Goal: Task Accomplishment & Management: Complete application form

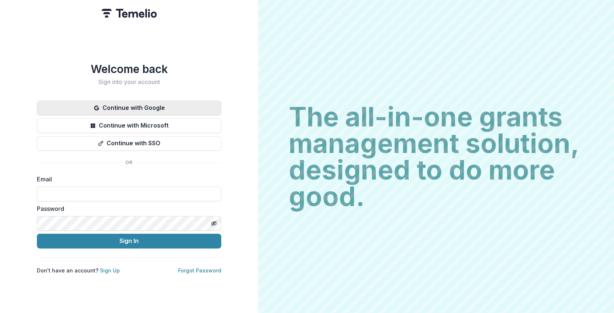
click at [158, 109] on button "Continue with Google" at bounding box center [129, 108] width 184 height 15
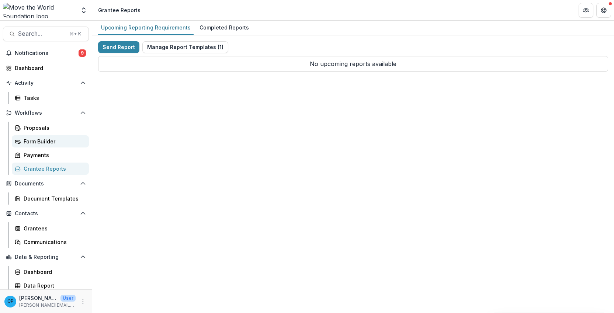
click at [51, 139] on div "Form Builder" at bounding box center [53, 141] width 59 height 8
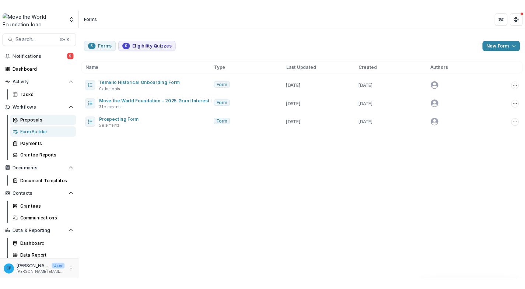
scroll to position [2, 0]
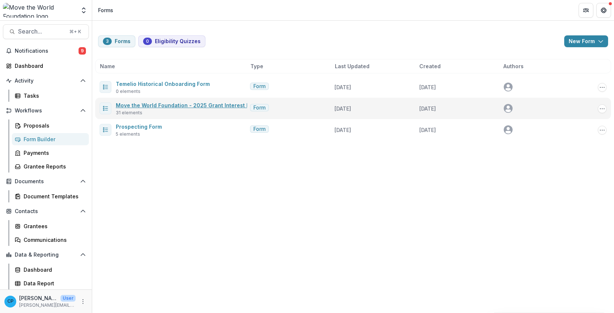
click at [168, 105] on link "Move the World Foundation - 2025 Grant Interest Form" at bounding box center [187, 105] width 143 height 6
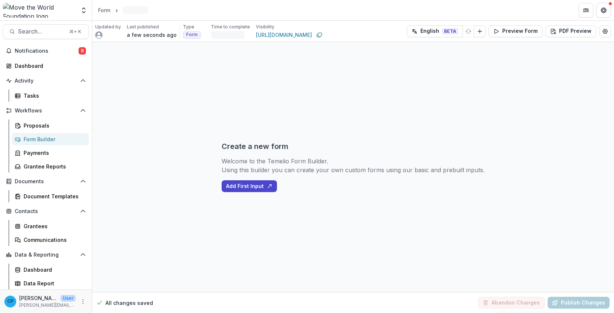
select select "********"
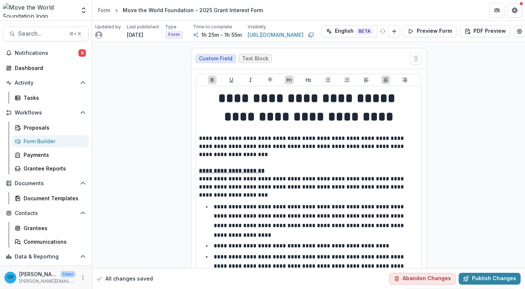
click at [350, 279] on div "All changes saved Abandon Changes Publish Changes" at bounding box center [308, 278] width 433 height 21
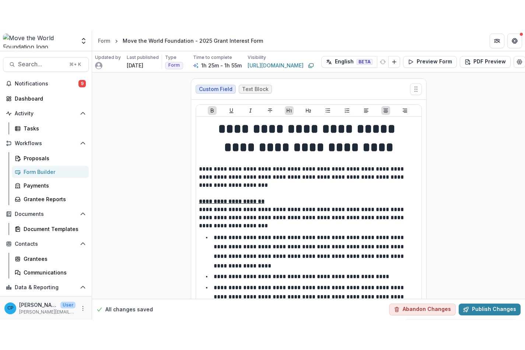
scroll to position [0, 1]
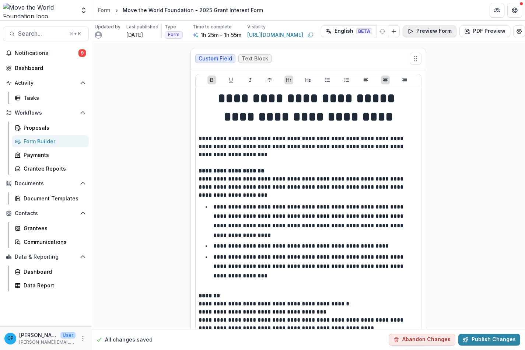
click at [431, 33] on button "Preview Form" at bounding box center [430, 31] width 54 height 12
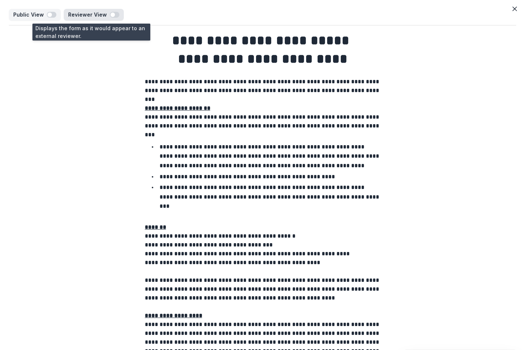
click at [80, 18] on button "Reviewer View" at bounding box center [94, 15] width 60 height 12
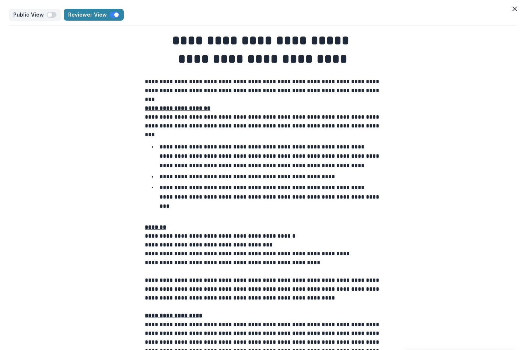
click at [109, 22] on div "Public View Reviewer View" at bounding box center [262, 17] width 507 height 17
click at [100, 21] on div "Public View Reviewer View" at bounding box center [262, 17] width 507 height 17
click at [85, 19] on button "Reviewer View" at bounding box center [94, 15] width 60 height 12
click at [18, 17] on p "Public View" at bounding box center [30, 15] width 34 height 6
click at [30, 20] on button "Public View" at bounding box center [35, 15] width 52 height 12
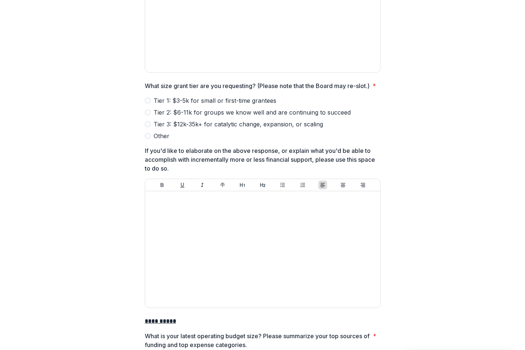
scroll to position [1935, 0]
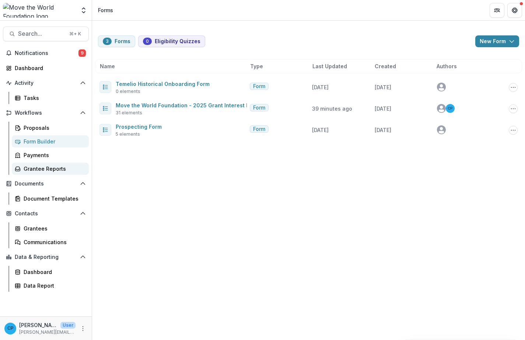
click at [47, 174] on link "Grantee Reports" at bounding box center [50, 169] width 77 height 12
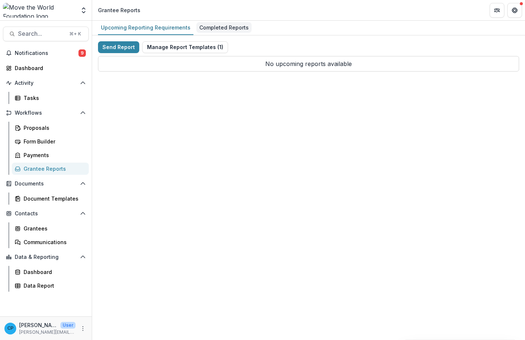
click at [205, 29] on div "Completed Reports" at bounding box center [223, 27] width 55 height 11
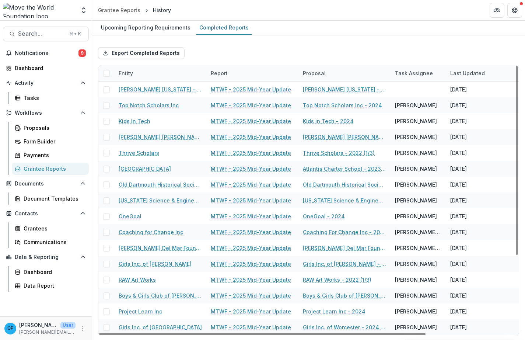
click at [383, 73] on div "Proposal" at bounding box center [344, 73] width 92 height 16
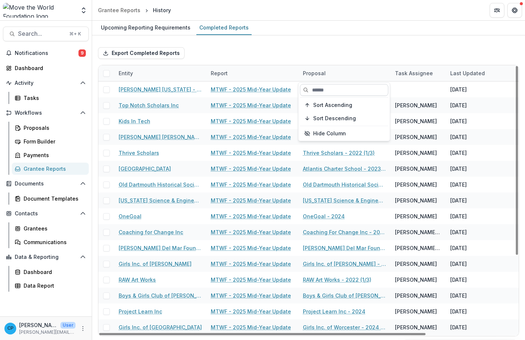
click at [361, 86] on input at bounding box center [344, 90] width 88 height 12
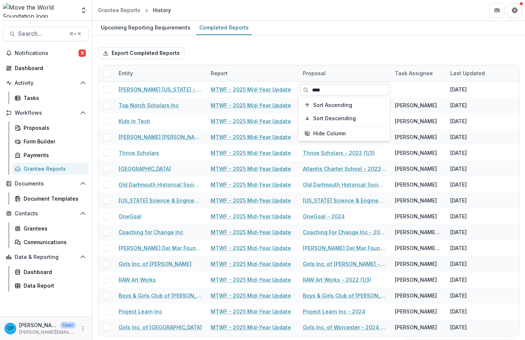
type input "****"
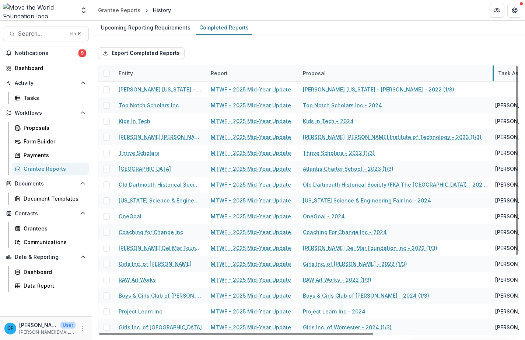
drag, startPoint x: 390, startPoint y: 70, endPoint x: 506, endPoint y: 76, distance: 116.6
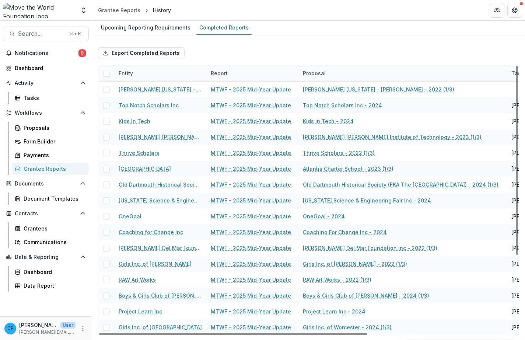
click at [409, 75] on div "Proposal" at bounding box center [402, 73] width 209 height 16
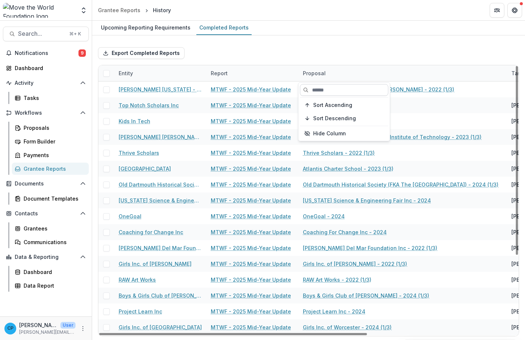
click at [329, 91] on input at bounding box center [344, 90] width 88 height 12
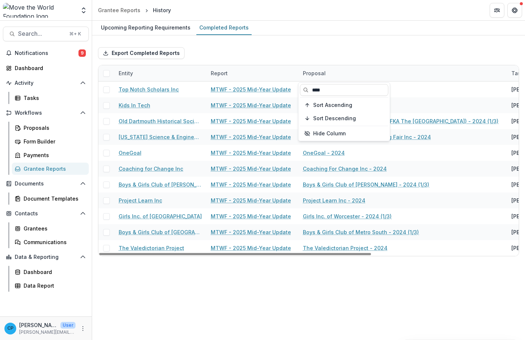
type input "****"
click at [377, 63] on div "Export Completed Reports" at bounding box center [308, 53] width 421 height 24
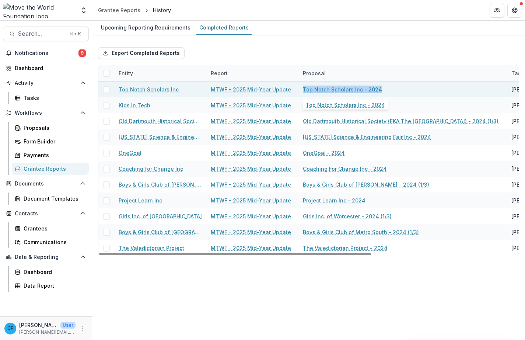
drag, startPoint x: 405, startPoint y: 87, endPoint x: 304, endPoint y: 87, distance: 101.7
click at [304, 87] on div "Top Notch Scholars Inc - 2024" at bounding box center [403, 89] width 200 height 16
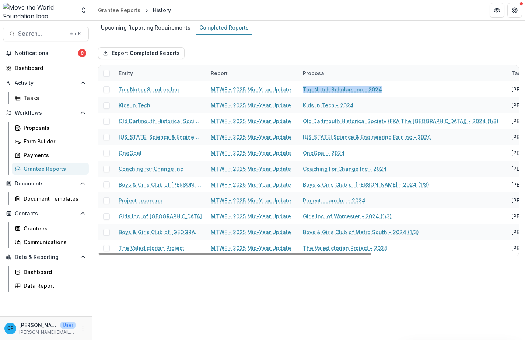
copy link "Top Notch Scholars Inc - 2024"
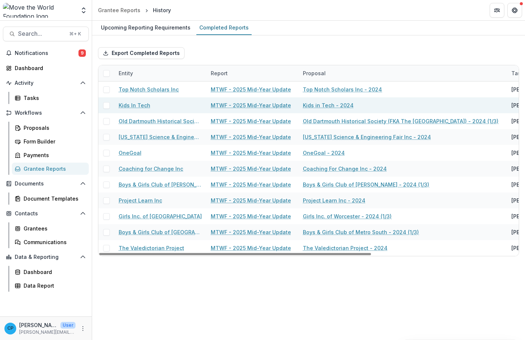
click at [394, 104] on div "Kids in Tech - 2024" at bounding box center [403, 105] width 200 height 16
drag, startPoint x: 381, startPoint y: 108, endPoint x: 301, endPoint y: 106, distance: 80.4
click at [301, 106] on div "Kids in Tech - 2024" at bounding box center [402, 105] width 209 height 16
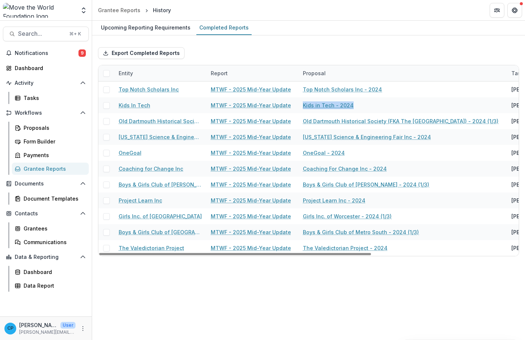
copy link "Kids in Tech - 2024"
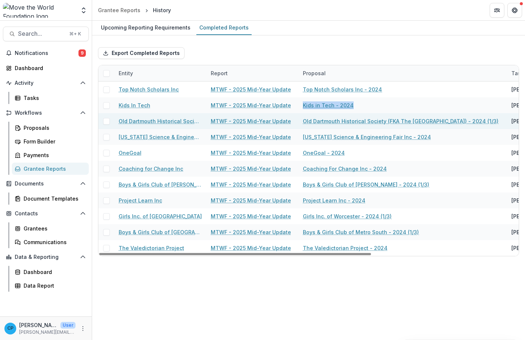
drag, startPoint x: 302, startPoint y: 122, endPoint x: 503, endPoint y: 119, distance: 201.2
click at [503, 119] on div "Old Dartmouth Historical Society (FKA The [GEOGRAPHIC_DATA]) - 2024 (1/3)" at bounding box center [402, 121] width 209 height 16
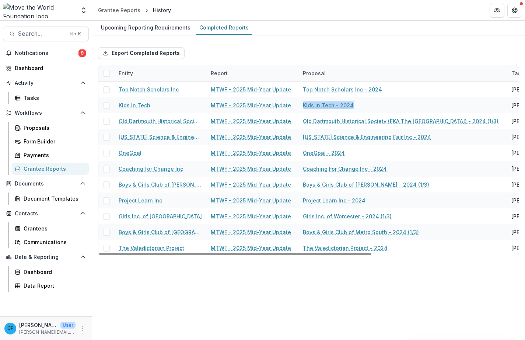
copy link "Old Dartmouth Historical Society (FKA The [GEOGRAPHIC_DATA]) - 202"
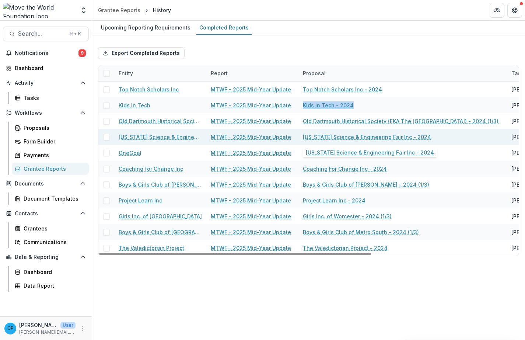
drag, startPoint x: 300, startPoint y: 137, endPoint x: 441, endPoint y: 138, distance: 141.5
click at [441, 138] on div "[US_STATE] Science & Engineering Fair Inc - 2024" at bounding box center [402, 137] width 209 height 16
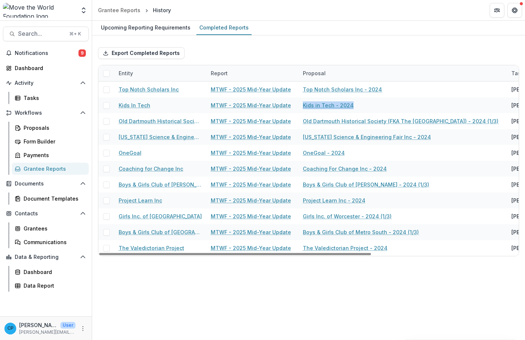
copy link "[US_STATE] Science & Engineering Fair Inc - 2024"
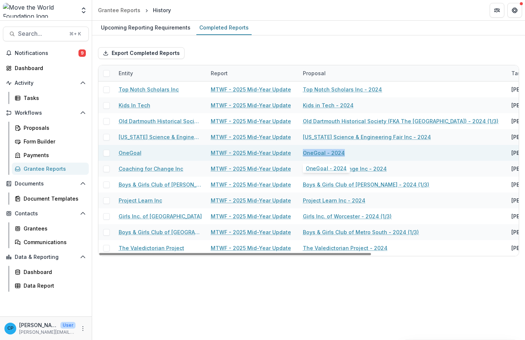
drag, startPoint x: 345, startPoint y: 153, endPoint x: 301, endPoint y: 152, distance: 43.9
click at [301, 152] on div "OneGoal - 2024" at bounding box center [402, 153] width 209 height 16
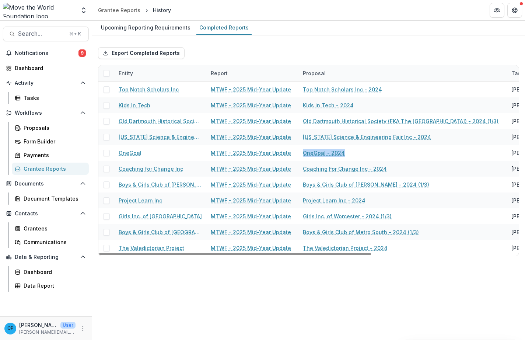
copy link "OneGoal - 2024"
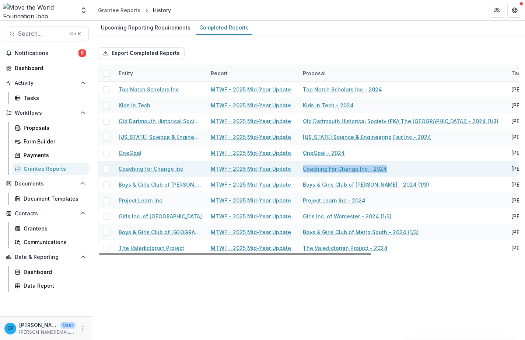
drag, startPoint x: 390, startPoint y: 168, endPoint x: 301, endPoint y: 165, distance: 88.5
click at [301, 165] on div "Coaching For Change Inc - 2024" at bounding box center [402, 169] width 209 height 16
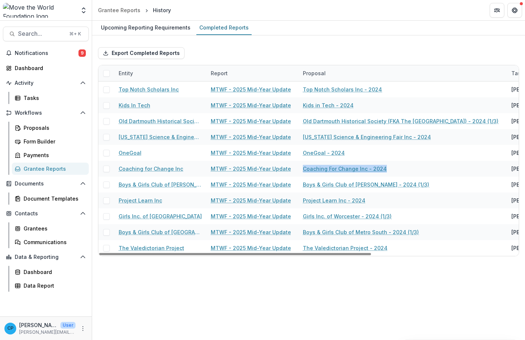
copy link "Coaching For Change Inc - 2024"
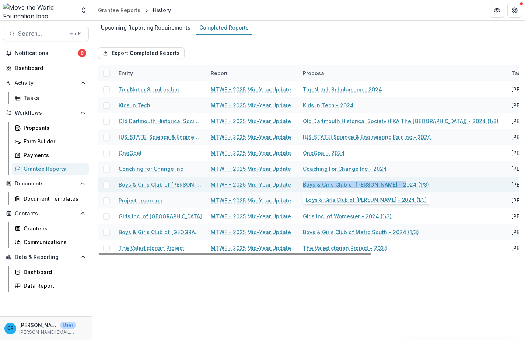
drag, startPoint x: 407, startPoint y: 185, endPoint x: 298, endPoint y: 184, distance: 109.1
click at [298, 184] on div "Boys & Girls Club of [PERSON_NAME] MTWF - 2025 Mid-Year Update Boys & Girls Clu…" at bounding box center [422, 185] width 648 height 16
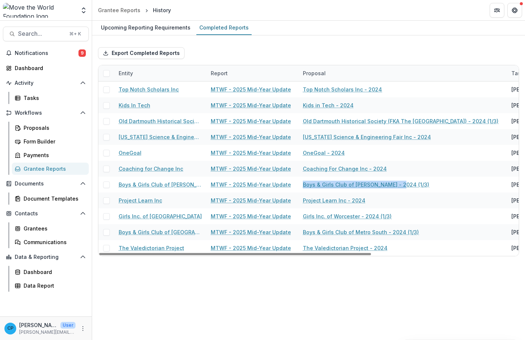
copy div "Boys & Girls Club of [PERSON_NAME] - 2024 (1/3)"
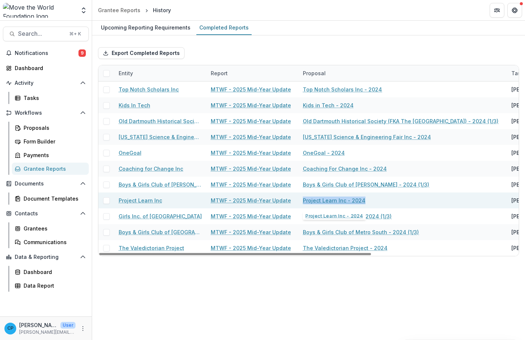
drag, startPoint x: 371, startPoint y: 201, endPoint x: 301, endPoint y: 200, distance: 70.4
click at [301, 200] on div "Project Learn Inc - 2024" at bounding box center [402, 200] width 209 height 16
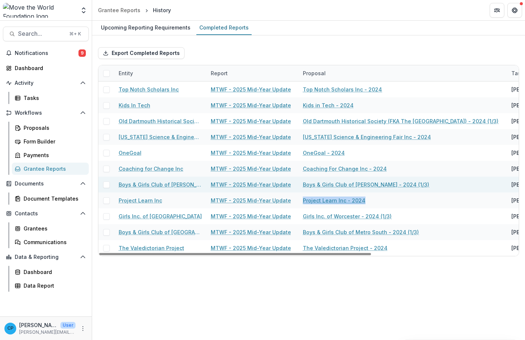
copy link "Project Learn Inc - 2024"
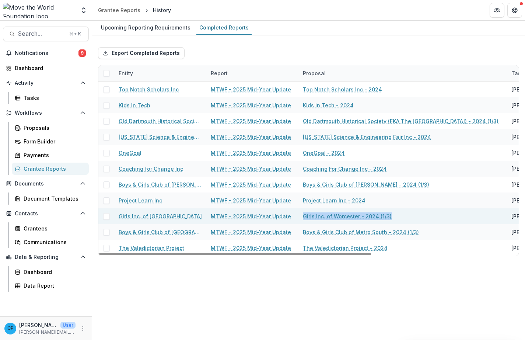
drag, startPoint x: 407, startPoint y: 215, endPoint x: 301, endPoint y: 217, distance: 106.2
click at [301, 217] on div "Girls Inc. of Worcester - 2024 (1/3)" at bounding box center [402, 216] width 209 height 16
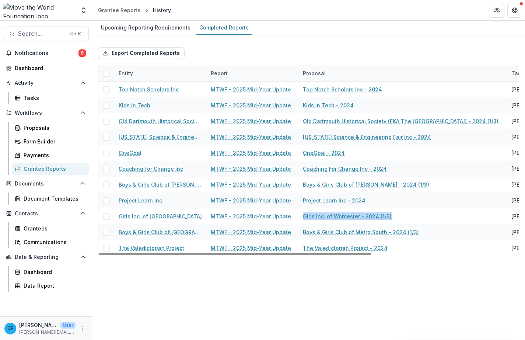
copy link "Girls Inc. of Worcester - 2024 (1/3)"
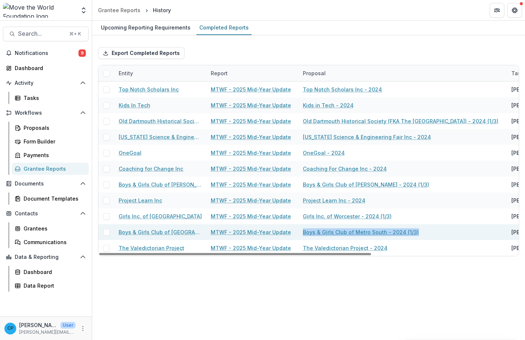
drag, startPoint x: 411, startPoint y: 232, endPoint x: 302, endPoint y: 230, distance: 109.1
click at [302, 230] on div "Boys & Girls Club of Metro South - 2024 (1/3)" at bounding box center [402, 232] width 209 height 16
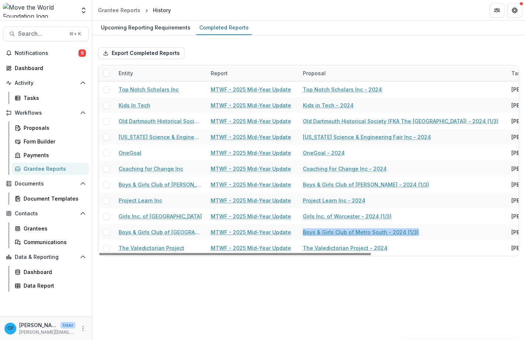
copy link "Boys & Girls Club of Metro South - 2024 (1/3)"
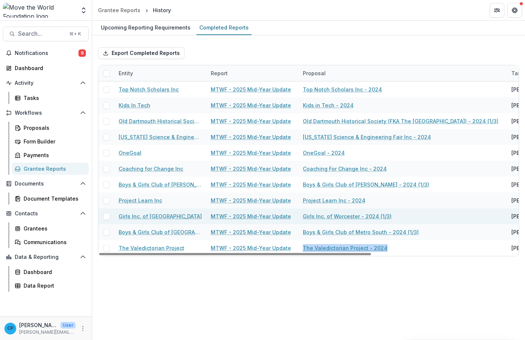
drag, startPoint x: 385, startPoint y: 246, endPoint x: 312, endPoint y: 223, distance: 76.7
click at [303, 245] on div "The Valedictorian Project - 2024" at bounding box center [402, 248] width 209 height 16
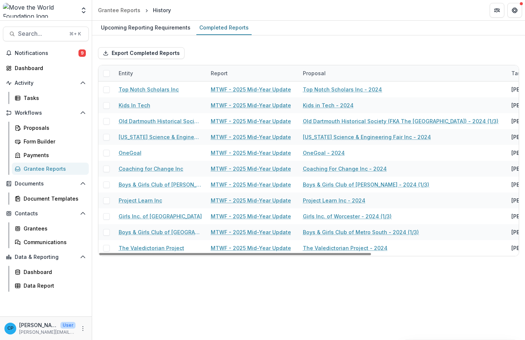
click at [415, 75] on div "Proposal" at bounding box center [402, 73] width 209 height 16
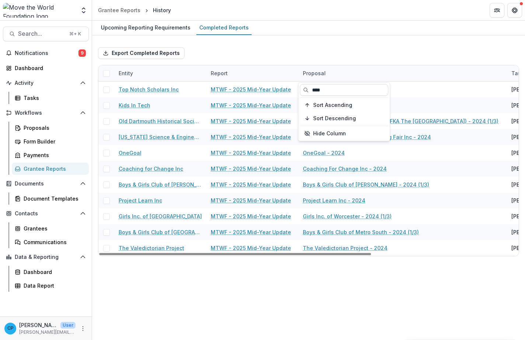
click at [341, 98] on div "**** Sort Ascending Sort Descending Hide Column" at bounding box center [343, 112] width 91 height 58
click at [340, 89] on input "****" at bounding box center [344, 90] width 88 height 12
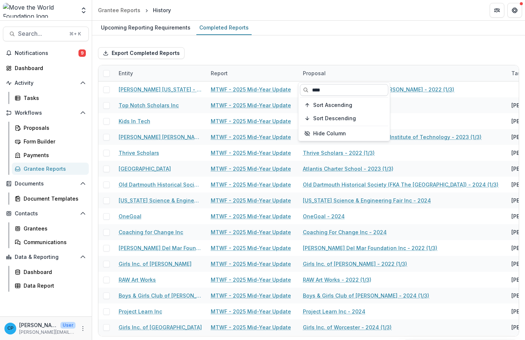
type input "****"
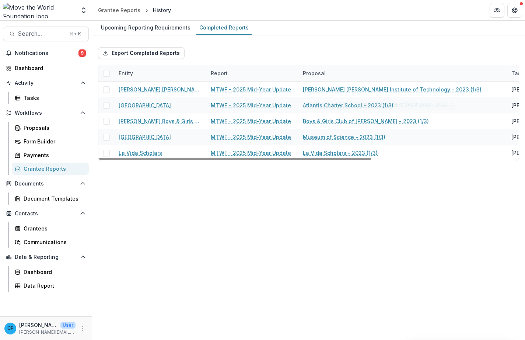
click at [337, 72] on div "Proposal" at bounding box center [402, 73] width 209 height 16
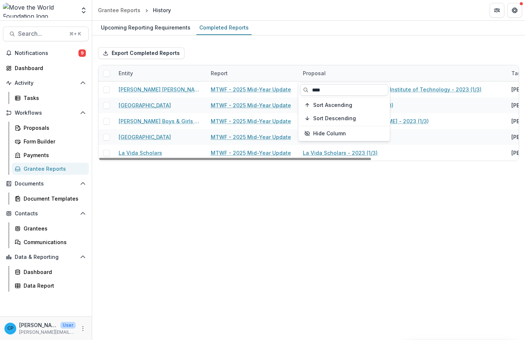
click at [330, 91] on input "****" at bounding box center [344, 90] width 88 height 12
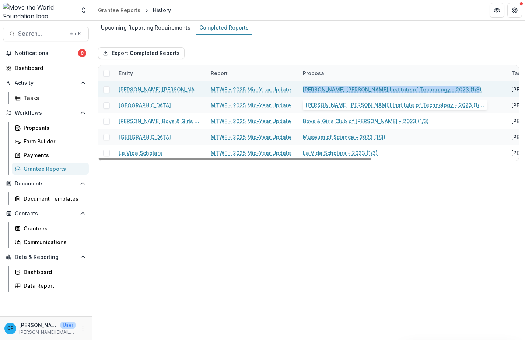
drag, startPoint x: 473, startPoint y: 88, endPoint x: 304, endPoint y: 90, distance: 169.2
click at [304, 90] on div "[PERSON_NAME] [PERSON_NAME] Institute of Technology - 2023 (1/3)" at bounding box center [403, 89] width 200 height 16
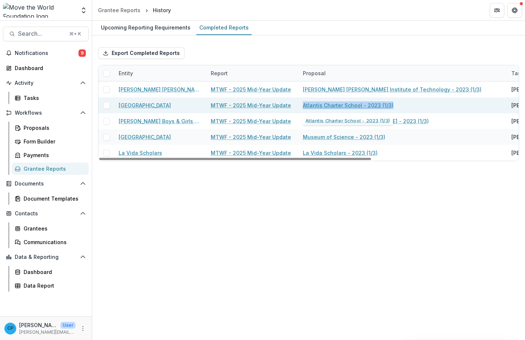
drag, startPoint x: 401, startPoint y: 108, endPoint x: 301, endPoint y: 105, distance: 99.6
click at [301, 105] on div "Atlantis Charter School - 2023 (1/3)" at bounding box center [402, 105] width 209 height 16
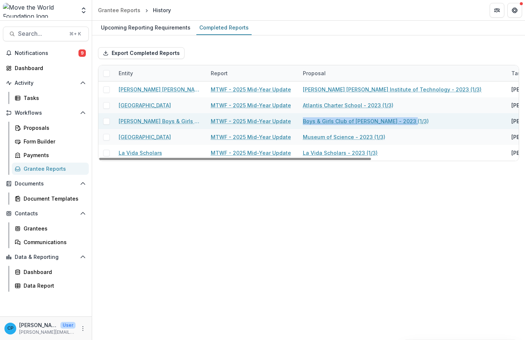
drag, startPoint x: 422, startPoint y: 121, endPoint x: 303, endPoint y: 122, distance: 119.0
click at [303, 122] on div "Boys & Girls Club of [PERSON_NAME] - 2023 (1/3)" at bounding box center [402, 121] width 209 height 16
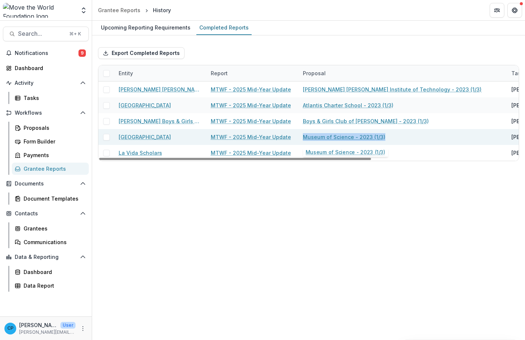
drag, startPoint x: 404, startPoint y: 135, endPoint x: 292, endPoint y: 136, distance: 112.4
click at [292, 136] on div "Museum of Science MTWF - 2025 Mid-Year Update Museum of Science - 2023 (1/3) [P…" at bounding box center [422, 137] width 648 height 16
click at [417, 134] on div "Museum of Science - 2023 (1/3)" at bounding box center [403, 137] width 200 height 16
drag, startPoint x: 399, startPoint y: 141, endPoint x: 303, endPoint y: 139, distance: 96.9
click at [303, 139] on div "Museum of Science - 2023 (1/3)" at bounding box center [402, 137] width 209 height 16
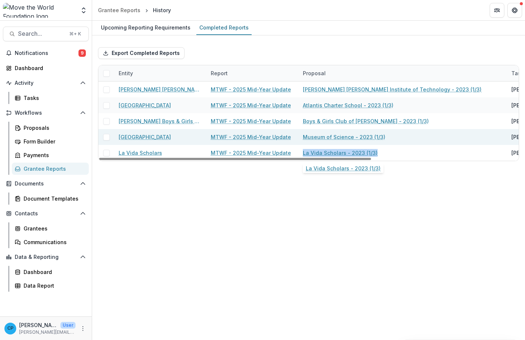
drag, startPoint x: 398, startPoint y: 149, endPoint x: 388, endPoint y: 143, distance: 11.5
click at [380, 157] on div "La Vida Scholars - 2023 (1/3)" at bounding box center [403, 153] width 200 height 16
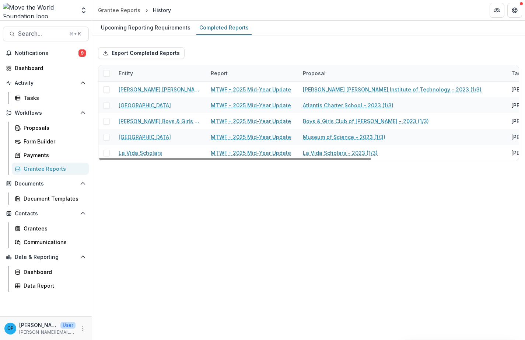
click at [341, 74] on div "Proposal" at bounding box center [402, 73] width 209 height 16
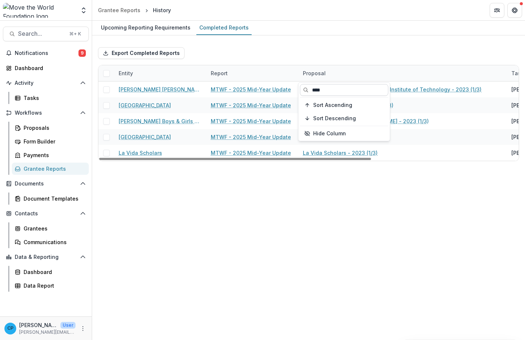
click at [343, 86] on input "****" at bounding box center [344, 90] width 88 height 12
click at [342, 93] on input "****" at bounding box center [344, 90] width 88 height 12
type input "****"
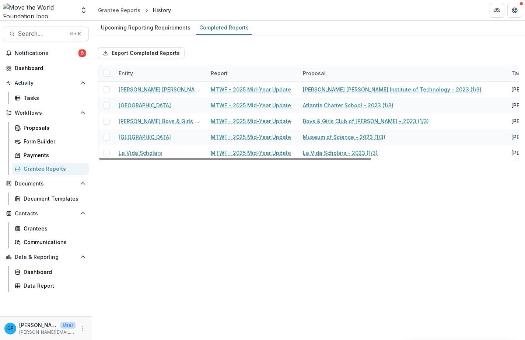
click at [351, 77] on div "Proposal" at bounding box center [402, 73] width 209 height 16
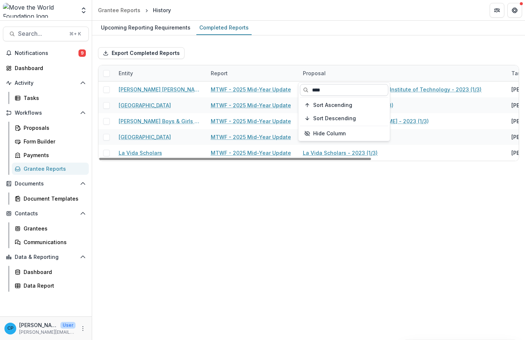
drag, startPoint x: 332, startPoint y: 90, endPoint x: 320, endPoint y: 90, distance: 12.2
click at [318, 90] on input "****" at bounding box center [344, 90] width 88 height 12
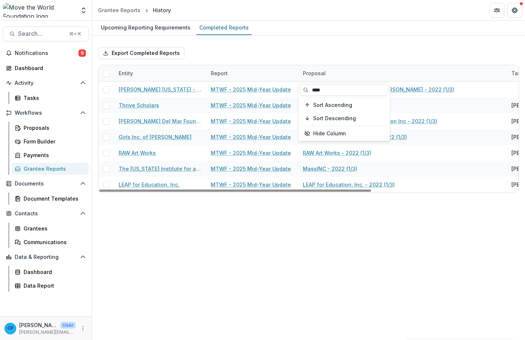
type input "****"
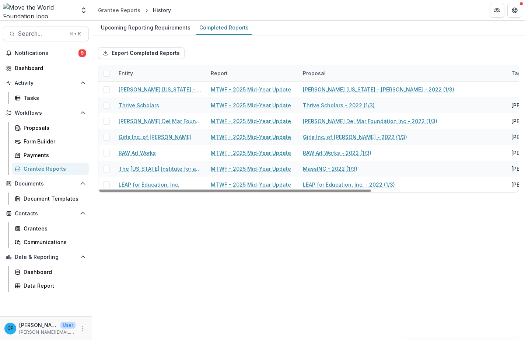
click at [378, 59] on div "Export Completed Reports" at bounding box center [308, 53] width 421 height 24
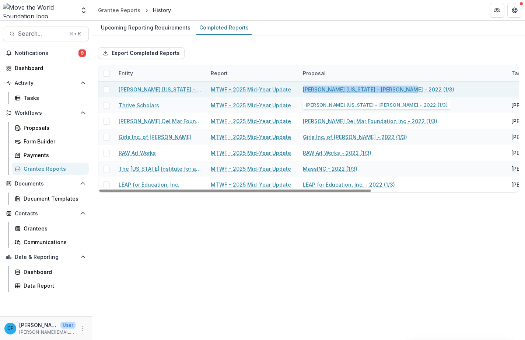
drag, startPoint x: 415, startPoint y: 90, endPoint x: 301, endPoint y: 88, distance: 113.1
click at [301, 88] on div "[PERSON_NAME] [US_STATE] - [PERSON_NAME] - 2022 (1/3)" at bounding box center [402, 89] width 209 height 16
click at [409, 91] on div "[PERSON_NAME] [US_STATE] - [PERSON_NAME] - 2022 (1/3)" at bounding box center [403, 89] width 200 height 16
drag, startPoint x: 408, startPoint y: 87, endPoint x: 300, endPoint y: 89, distance: 108.4
click at [300, 89] on div "[PERSON_NAME] [US_STATE] - [PERSON_NAME] - 2022 (1/3)" at bounding box center [402, 89] width 209 height 16
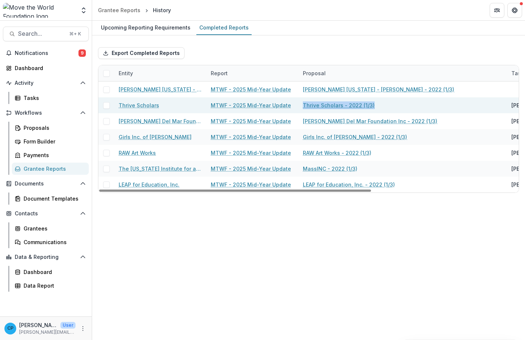
drag, startPoint x: 399, startPoint y: 108, endPoint x: 301, endPoint y: 107, distance: 97.7
click at [301, 107] on div "Thrive Scholars - 2022 (1/3)" at bounding box center [402, 105] width 209 height 16
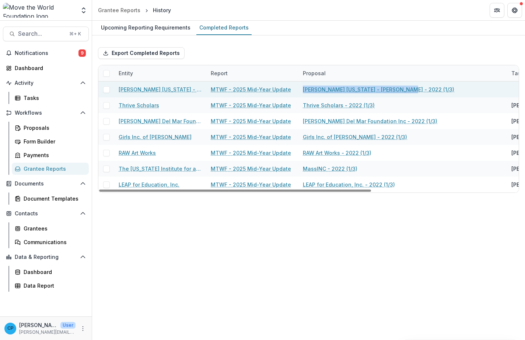
drag, startPoint x: 437, startPoint y: 88, endPoint x: 299, endPoint y: 84, distance: 137.5
click at [299, 84] on div "[PERSON_NAME] [US_STATE] - [PERSON_NAME] - 2022 (1/3)" at bounding box center [402, 89] width 209 height 16
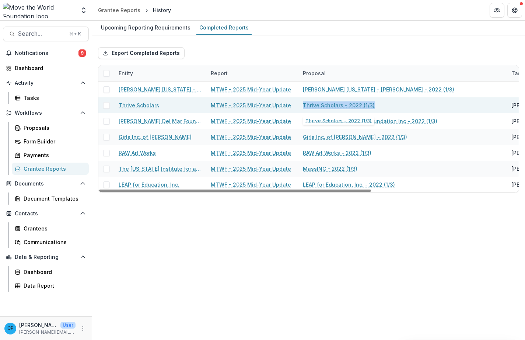
drag, startPoint x: 395, startPoint y: 105, endPoint x: 301, endPoint y: 105, distance: 94.0
click at [301, 105] on div "Thrive Scholars - 2022 (1/3)" at bounding box center [402, 105] width 209 height 16
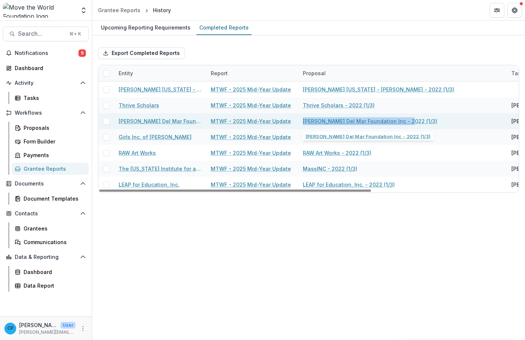
drag, startPoint x: 414, startPoint y: 118, endPoint x: 301, endPoint y: 118, distance: 112.8
click at [301, 118] on div "[PERSON_NAME] Del Mar Foundation Inc - 2022 (1/3)" at bounding box center [402, 121] width 209 height 16
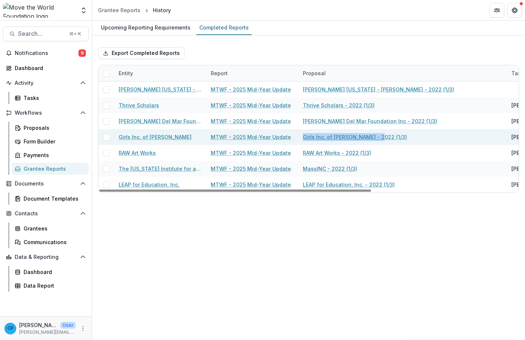
drag, startPoint x: 360, startPoint y: 135, endPoint x: 296, endPoint y: 134, distance: 63.8
click at [296, 134] on div "Girls Inc. of [PERSON_NAME] MTWF - 2025 Mid-Year Update Girls Inc. of [PERSON_N…" at bounding box center [422, 137] width 648 height 16
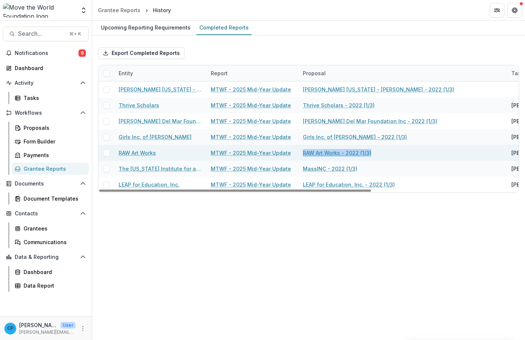
drag, startPoint x: 381, startPoint y: 149, endPoint x: 303, endPoint y: 149, distance: 78.5
click at [303, 149] on div "RAW Art Works - 2022 (1/3)" at bounding box center [402, 153] width 209 height 16
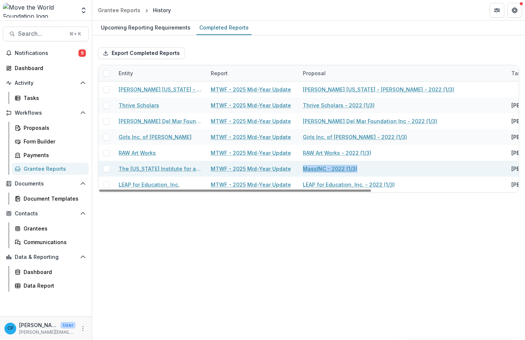
drag, startPoint x: 360, startPoint y: 171, endPoint x: 301, endPoint y: 166, distance: 58.8
click at [301, 166] on div "MassINC - 2022 (1/3)" at bounding box center [402, 169] width 209 height 16
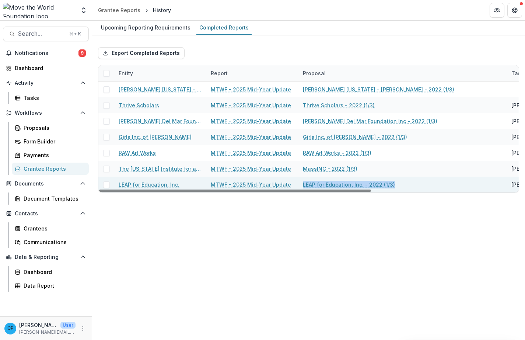
drag, startPoint x: 401, startPoint y: 184, endPoint x: 303, endPoint y: 183, distance: 98.8
click at [303, 183] on div "LEAP for Education, Inc. - 2022 (1/3)" at bounding box center [402, 185] width 209 height 16
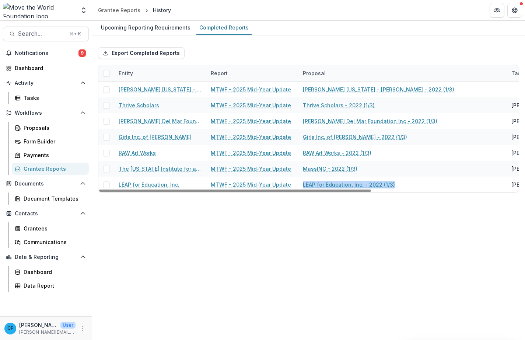
click at [40, 169] on div "Grantee Reports" at bounding box center [53, 169] width 59 height 8
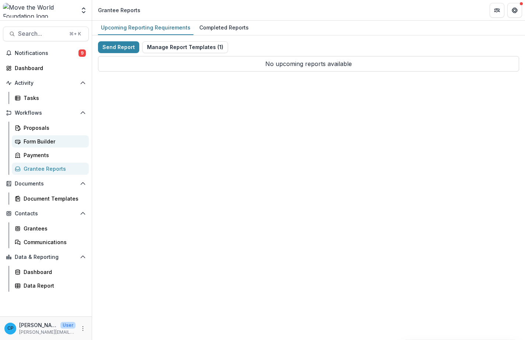
click at [52, 141] on div "Form Builder" at bounding box center [53, 141] width 59 height 8
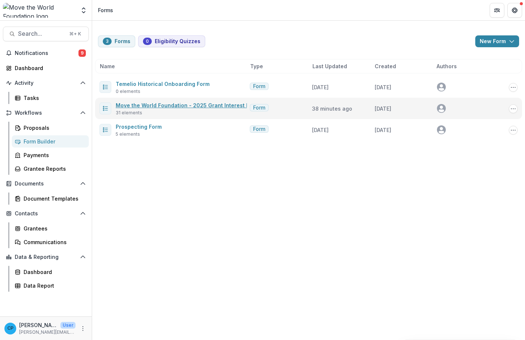
click at [165, 103] on link "Move the World Foundation - 2025 Grant Interest Form" at bounding box center [187, 105] width 143 height 6
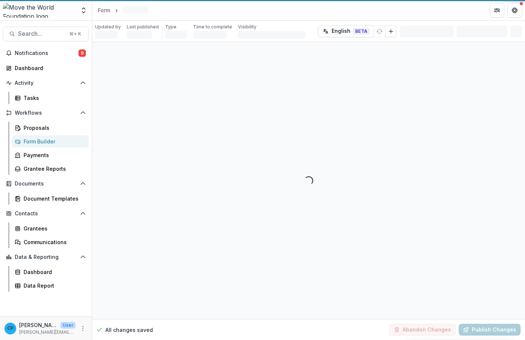
select select "********"
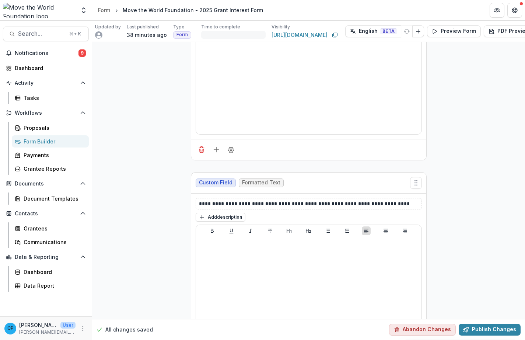
scroll to position [1931, 0]
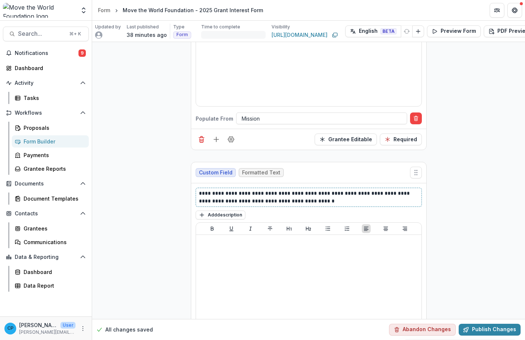
click at [298, 189] on p "**********" at bounding box center [309, 196] width 220 height 15
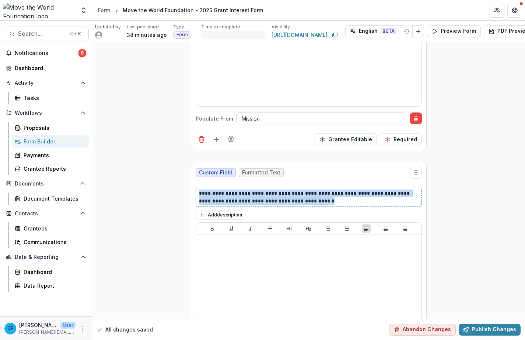
click at [298, 189] on p "**********" at bounding box center [309, 196] width 220 height 15
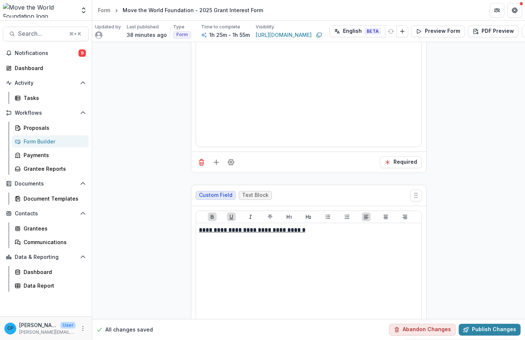
scroll to position [2544, 0]
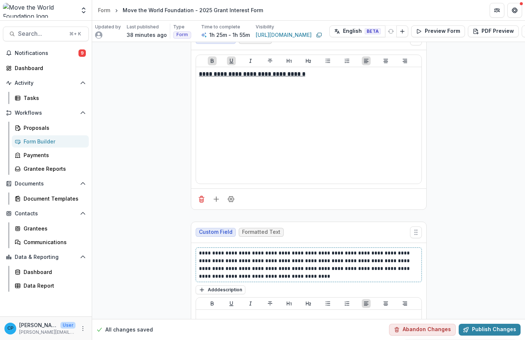
click at [296, 249] on p "**********" at bounding box center [309, 264] width 220 height 31
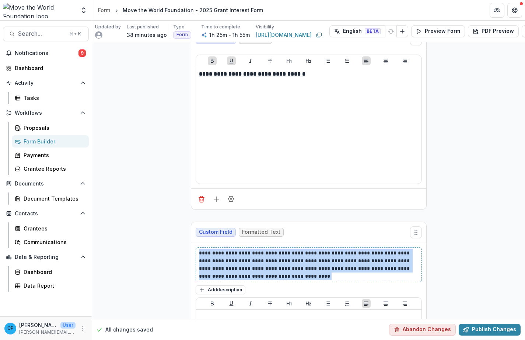
click at [296, 249] on p "**********" at bounding box center [309, 264] width 220 height 31
